Goal: Task Accomplishment & Management: Manage account settings

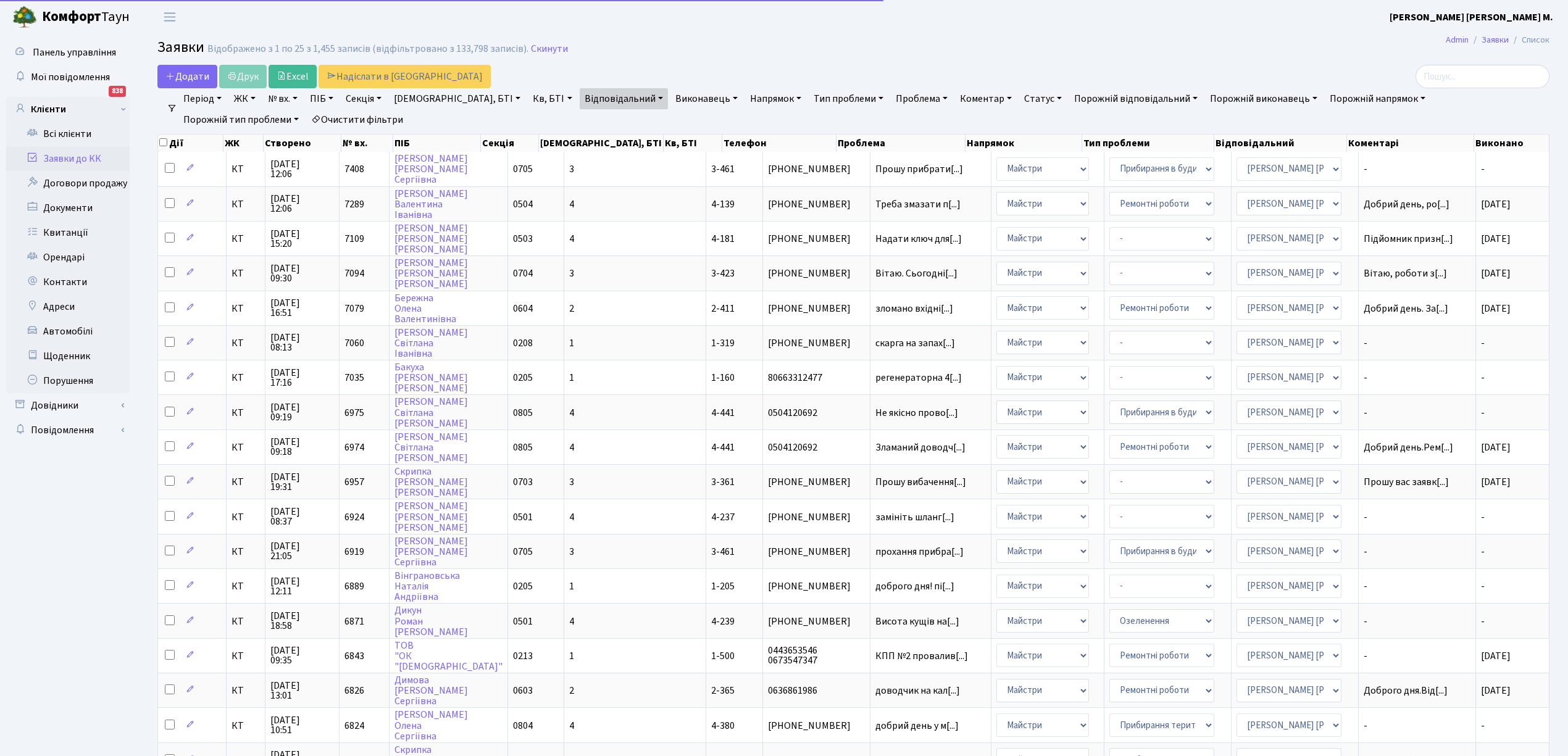
select select "25"
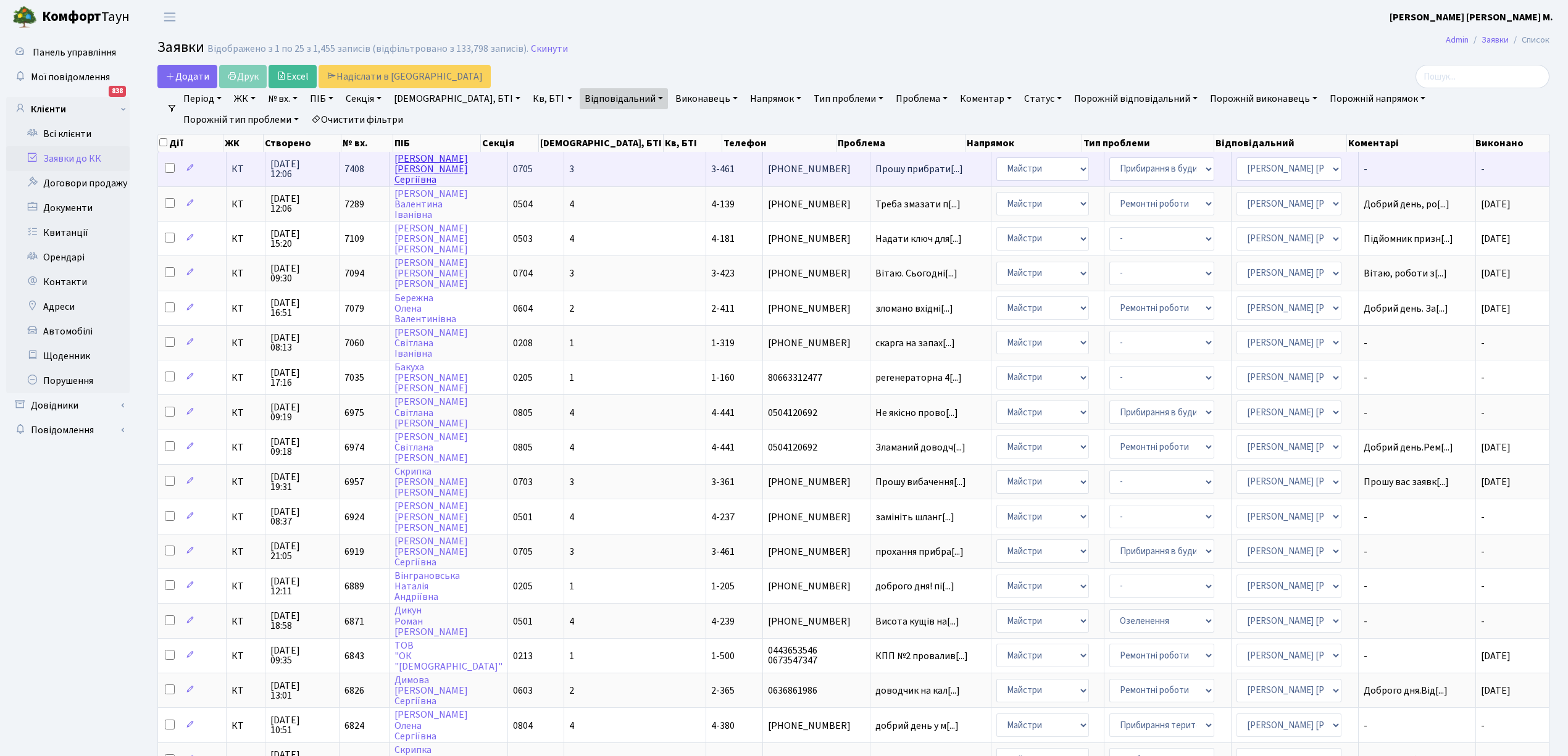
click at [430, 164] on link "[PERSON_NAME]" at bounding box center [431, 169] width 73 height 35
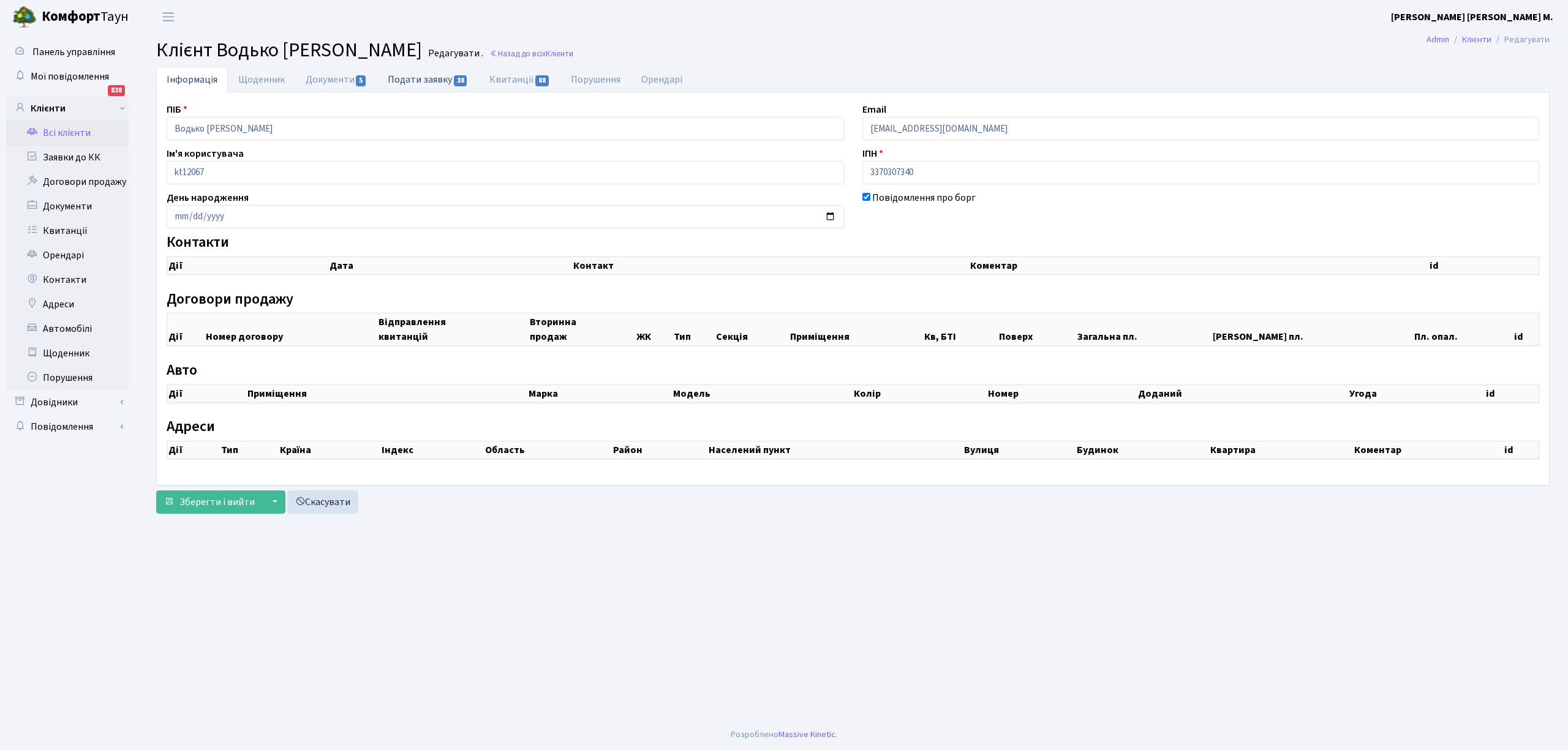
click at [432, 80] on link "Подати заявку 38" at bounding box center [427, 79] width 101 height 25
select select "25"
